Goal: Information Seeking & Learning: Learn about a topic

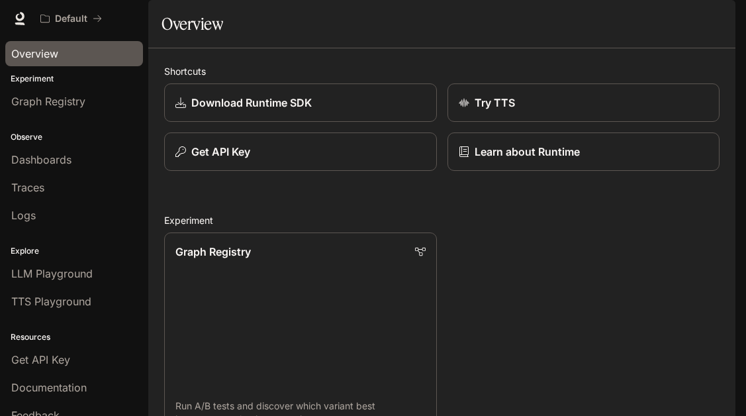
click at [81, 44] on link "Overview" at bounding box center [74, 53] width 138 height 25
drag, startPoint x: 535, startPoint y: 322, endPoint x: 547, endPoint y: 219, distance: 103.3
click at [715, 17] on icon "button" at bounding box center [717, 18] width 11 height 11
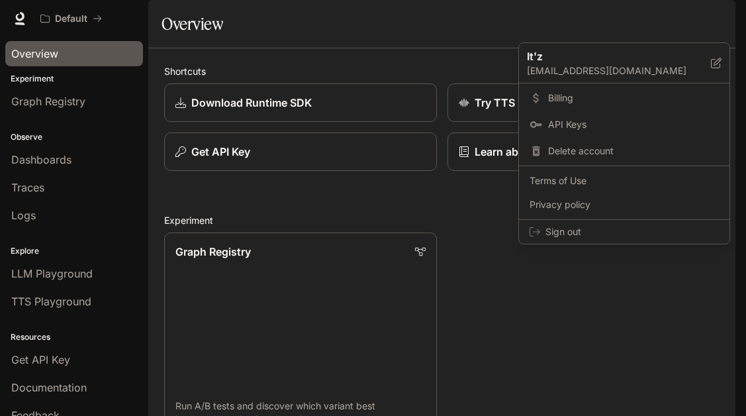
click at [509, 360] on div at bounding box center [373, 208] width 746 height 416
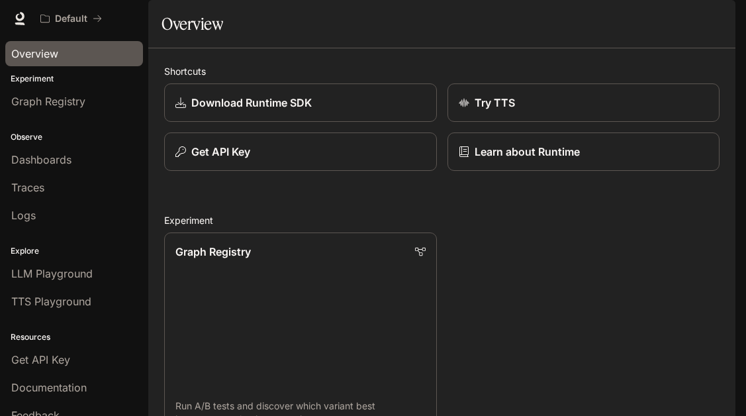
drag, startPoint x: 481, startPoint y: 237, endPoint x: 481, endPoint y: 273, distance: 36.4
drag, startPoint x: 491, startPoint y: 126, endPoint x: 458, endPoint y: 270, distance: 147.6
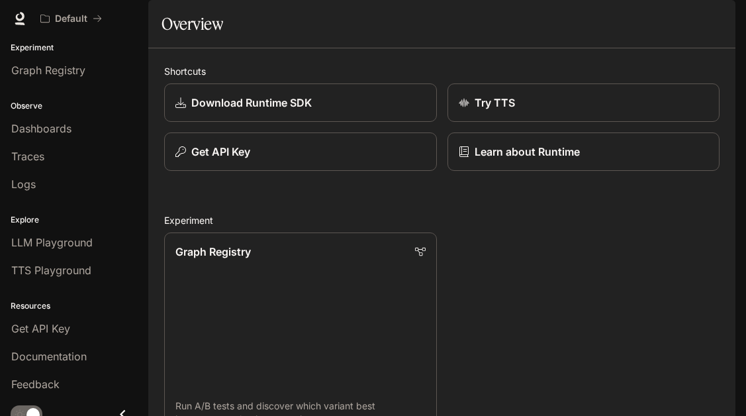
scroll to position [43, 0]
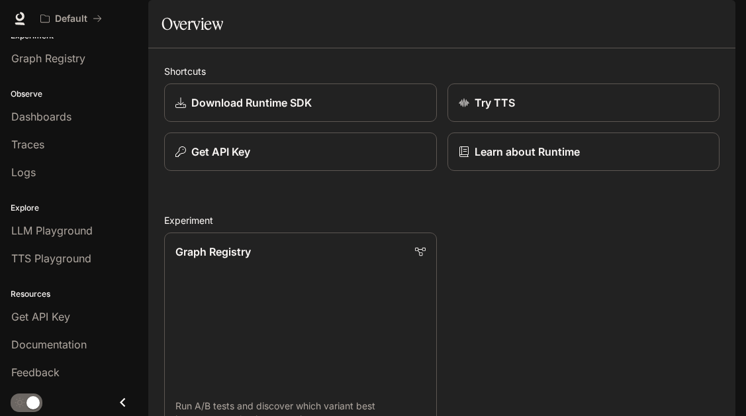
click at [116, 401] on icon "Close drawer" at bounding box center [123, 402] width 18 height 18
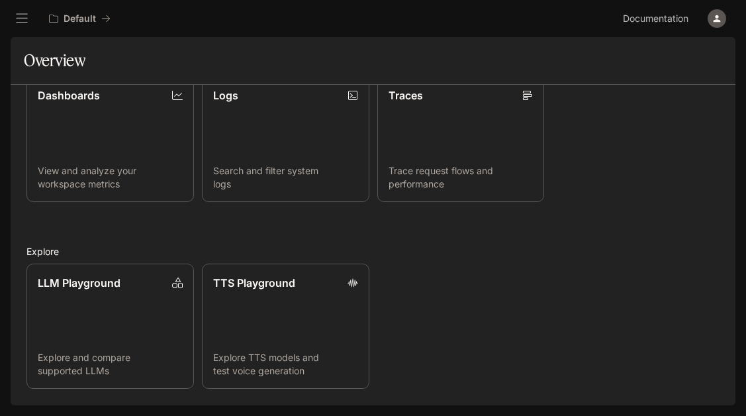
scroll to position [0, 0]
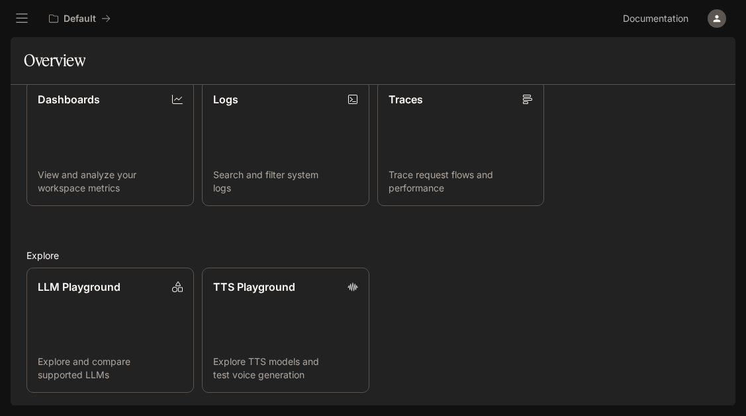
drag, startPoint x: 490, startPoint y: 308, endPoint x: 495, endPoint y: 375, distance: 67.7
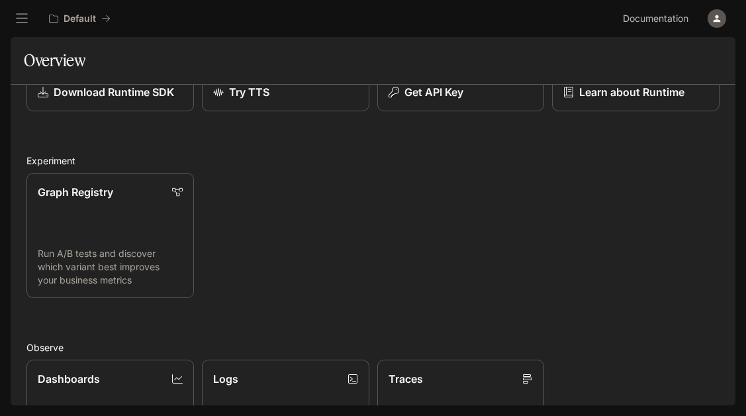
drag, startPoint x: 532, startPoint y: 310, endPoint x: 540, endPoint y: 275, distance: 35.3
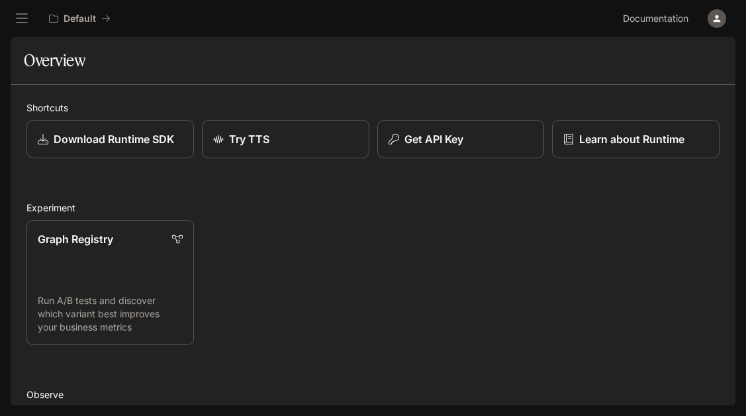
drag, startPoint x: 532, startPoint y: 303, endPoint x: 536, endPoint y: 264, distance: 38.7
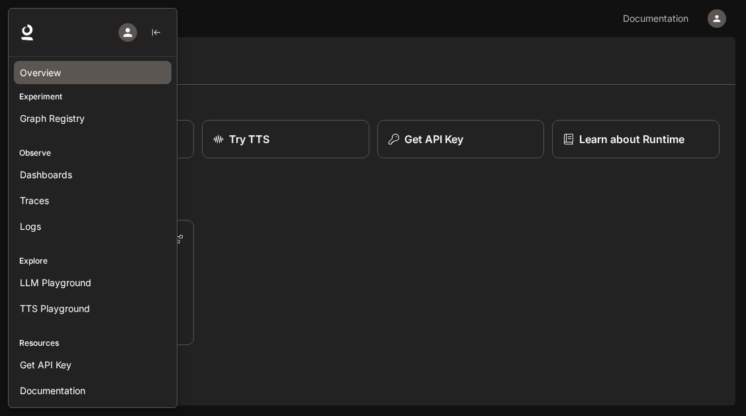
scroll to position [52, 0]
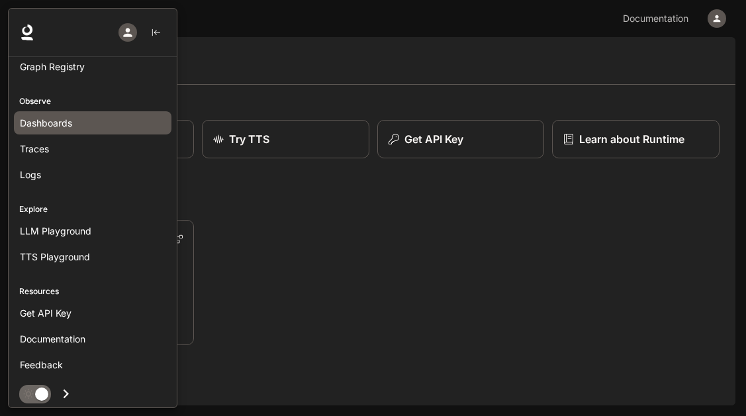
click at [59, 126] on span "Dashboards" at bounding box center [46, 123] width 52 height 14
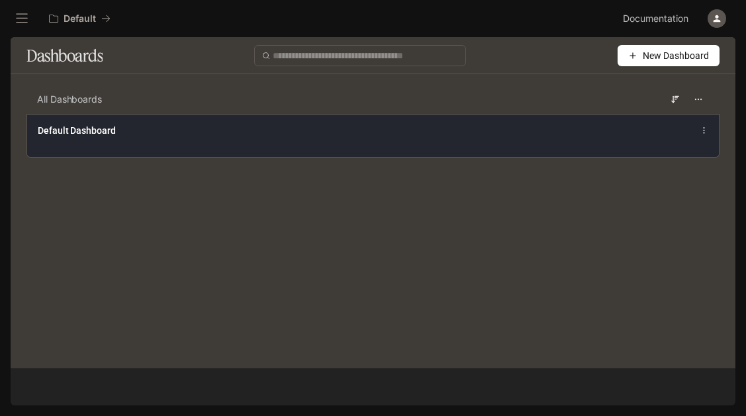
click at [706, 132] on icon at bounding box center [704, 130] width 9 height 9
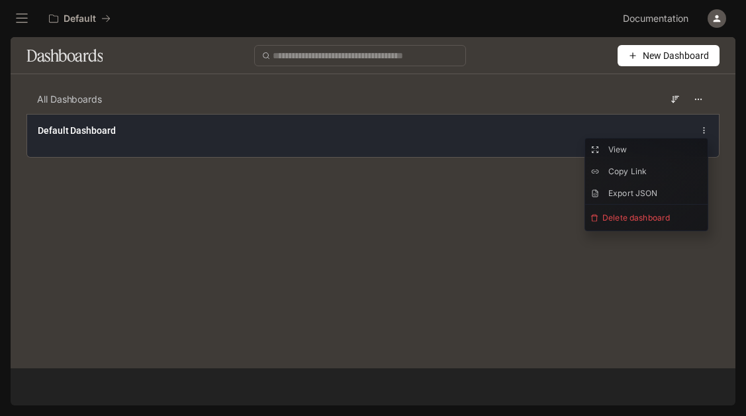
click at [706, 132] on icon at bounding box center [704, 130] width 9 height 9
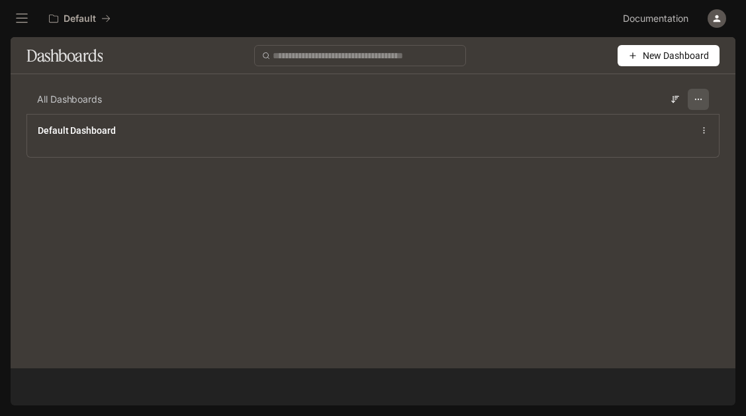
click at [695, 101] on icon "button" at bounding box center [698, 99] width 9 height 9
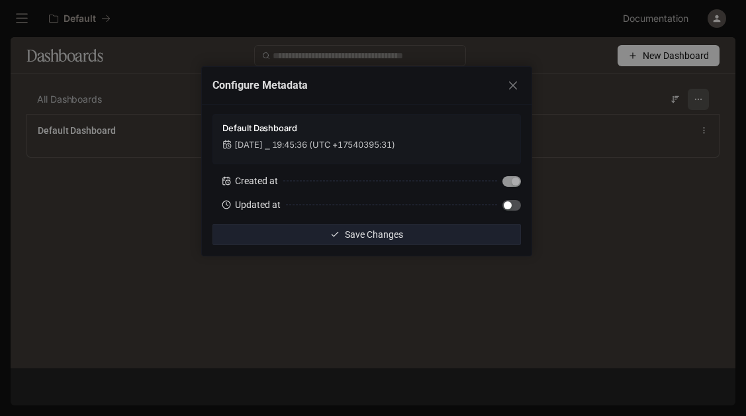
click at [695, 101] on div "Configure Metadata Default Dashboard Dec 31, 2001 ⎯ 19:45:36 (UTC +17540395:31)…" at bounding box center [373, 208] width 746 height 416
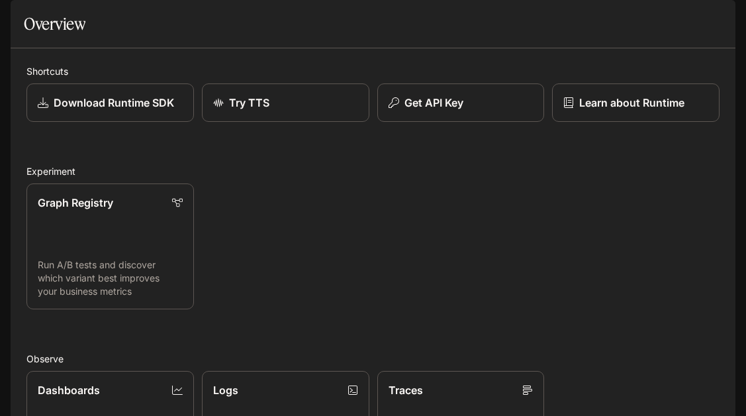
drag, startPoint x: 455, startPoint y: 203, endPoint x: 462, endPoint y: 242, distance: 40.4
drag, startPoint x: 500, startPoint y: 197, endPoint x: 487, endPoint y: 269, distance: 72.7
drag, startPoint x: 500, startPoint y: 241, endPoint x: 501, endPoint y: 312, distance: 70.9
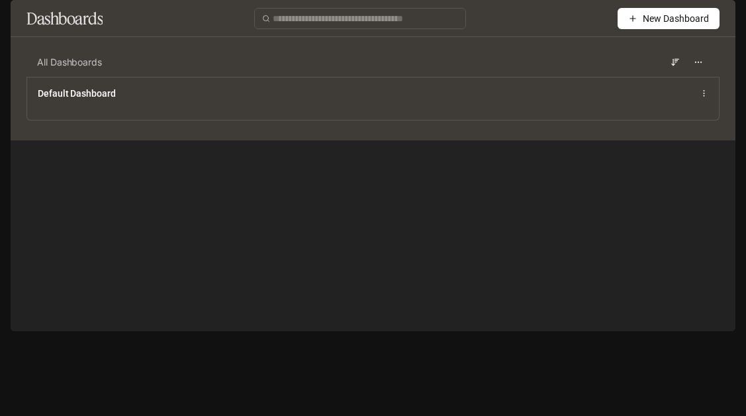
drag, startPoint x: 354, startPoint y: 198, endPoint x: 338, endPoint y: 403, distance: 205.2
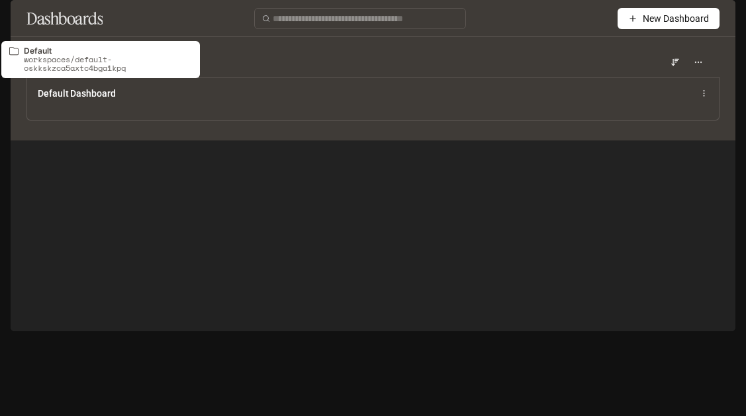
click at [111, 17] on button "Default" at bounding box center [79, 18] width 73 height 26
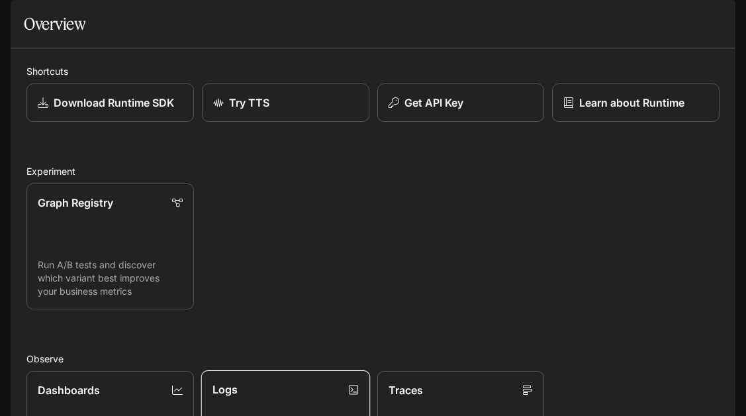
drag, startPoint x: 320, startPoint y: 230, endPoint x: 324, endPoint y: 308, distance: 78.2
drag, startPoint x: 446, startPoint y: 277, endPoint x: 461, endPoint y: 344, distance: 69.2
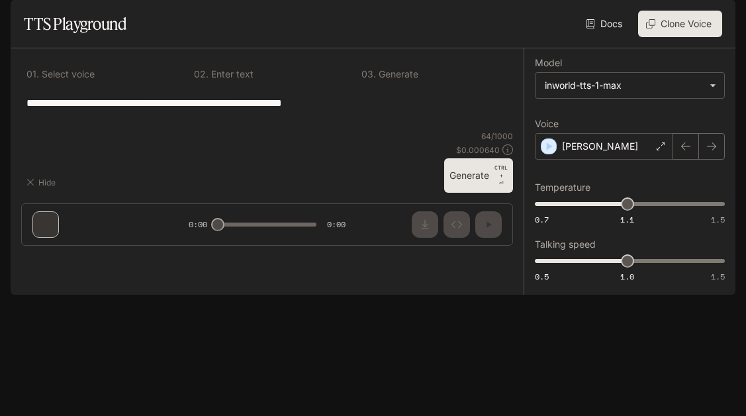
type textarea "**********"
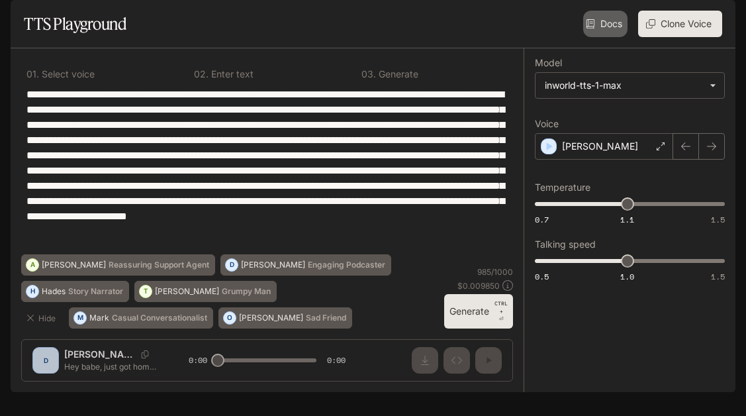
click at [601, 37] on link "Docs" at bounding box center [605, 24] width 44 height 26
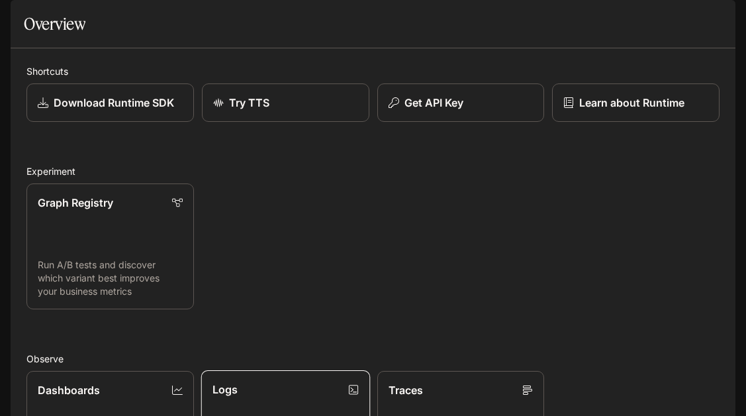
drag, startPoint x: 320, startPoint y: 334, endPoint x: 360, endPoint y: 403, distance: 78.9
drag, startPoint x: 449, startPoint y: 363, endPoint x: 445, endPoint y: 131, distance: 232.4
